Goal: Complete application form

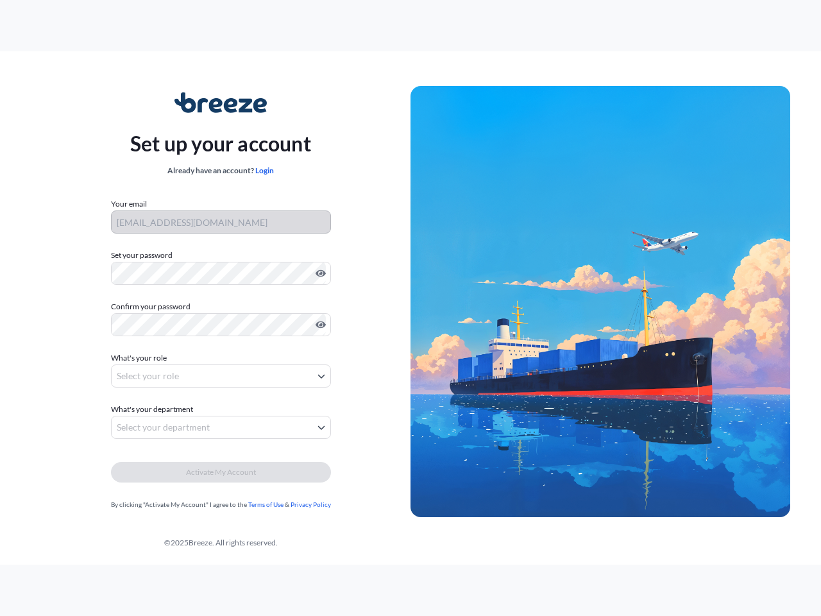
click at [411, 308] on img at bounding box center [601, 302] width 380 height 432
click at [318, 273] on icon "Show password" at bounding box center [321, 273] width 10 height 7
click at [318, 325] on icon "Show password" at bounding box center [321, 324] width 10 height 7
click at [140, 358] on span "What's your role" at bounding box center [139, 358] width 56 height 13
click at [221, 376] on button "Select your role" at bounding box center [221, 375] width 220 height 23
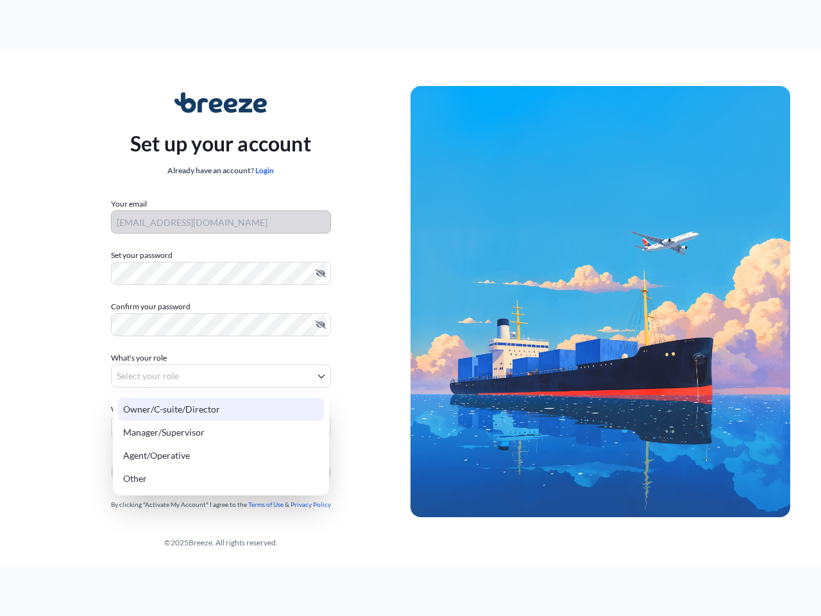
click at [154, 409] on div "Owner/C-suite/Director" at bounding box center [221, 409] width 206 height 23
select select "owner/c-suite/director"
click at [221, 427] on button "Select your department" at bounding box center [221, 427] width 220 height 23
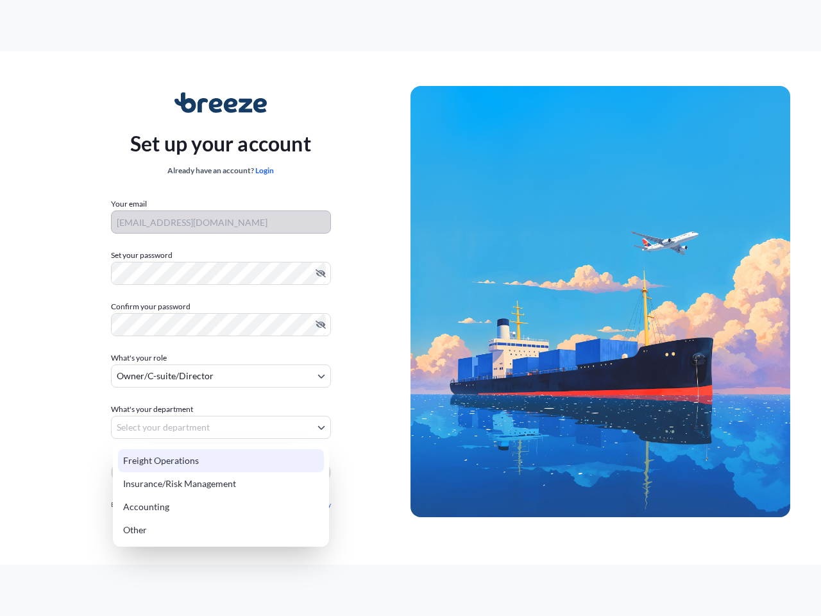
click at [221, 472] on div "Insurance/Risk Management" at bounding box center [221, 483] width 206 height 23
select select "insurance/risk management"
